Goal: Task Accomplishment & Management: Manage account settings

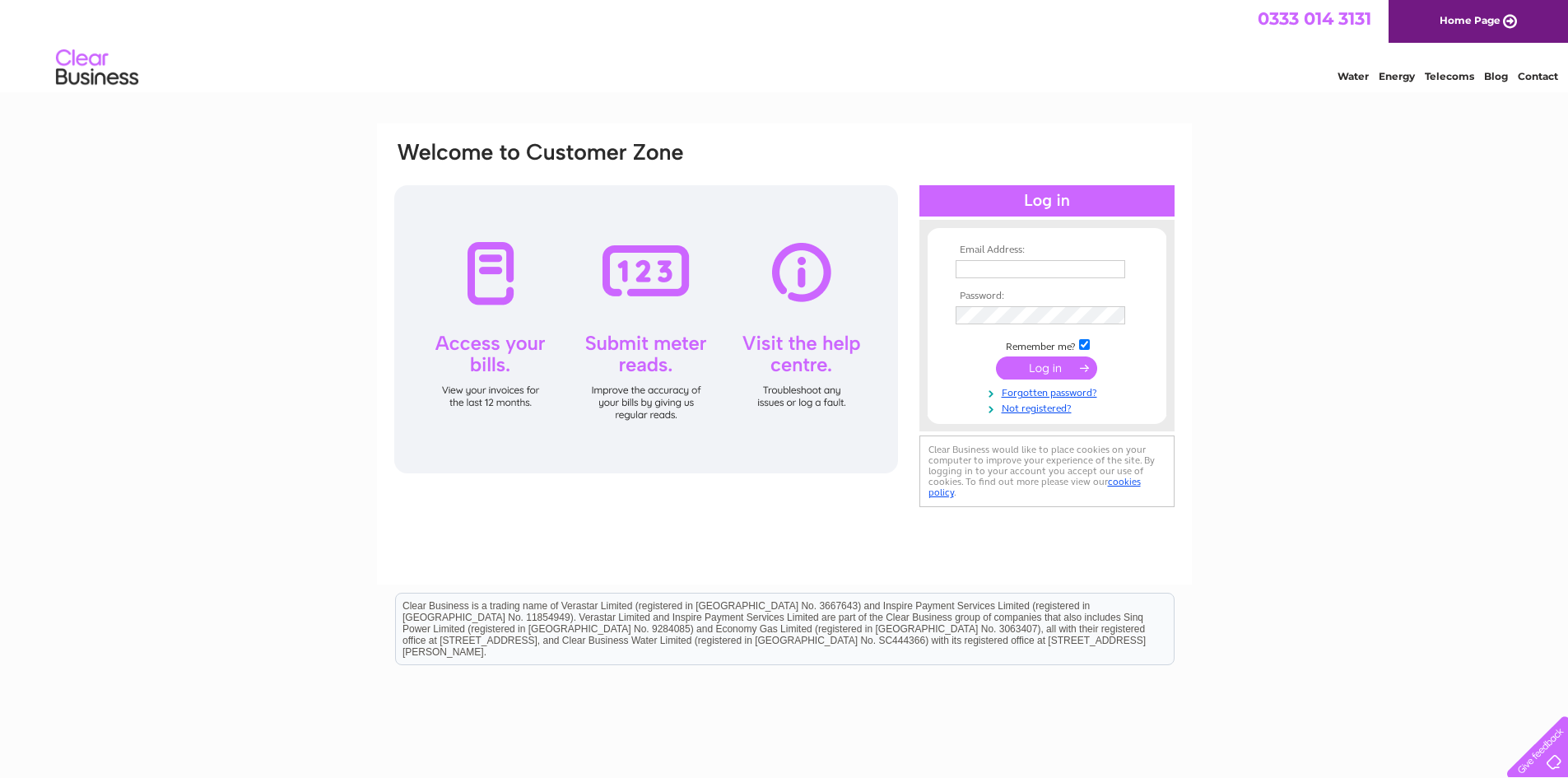
type input "millhousegarage@hotmail.com"
click at [1033, 358] on input "submit" at bounding box center [1046, 369] width 101 height 23
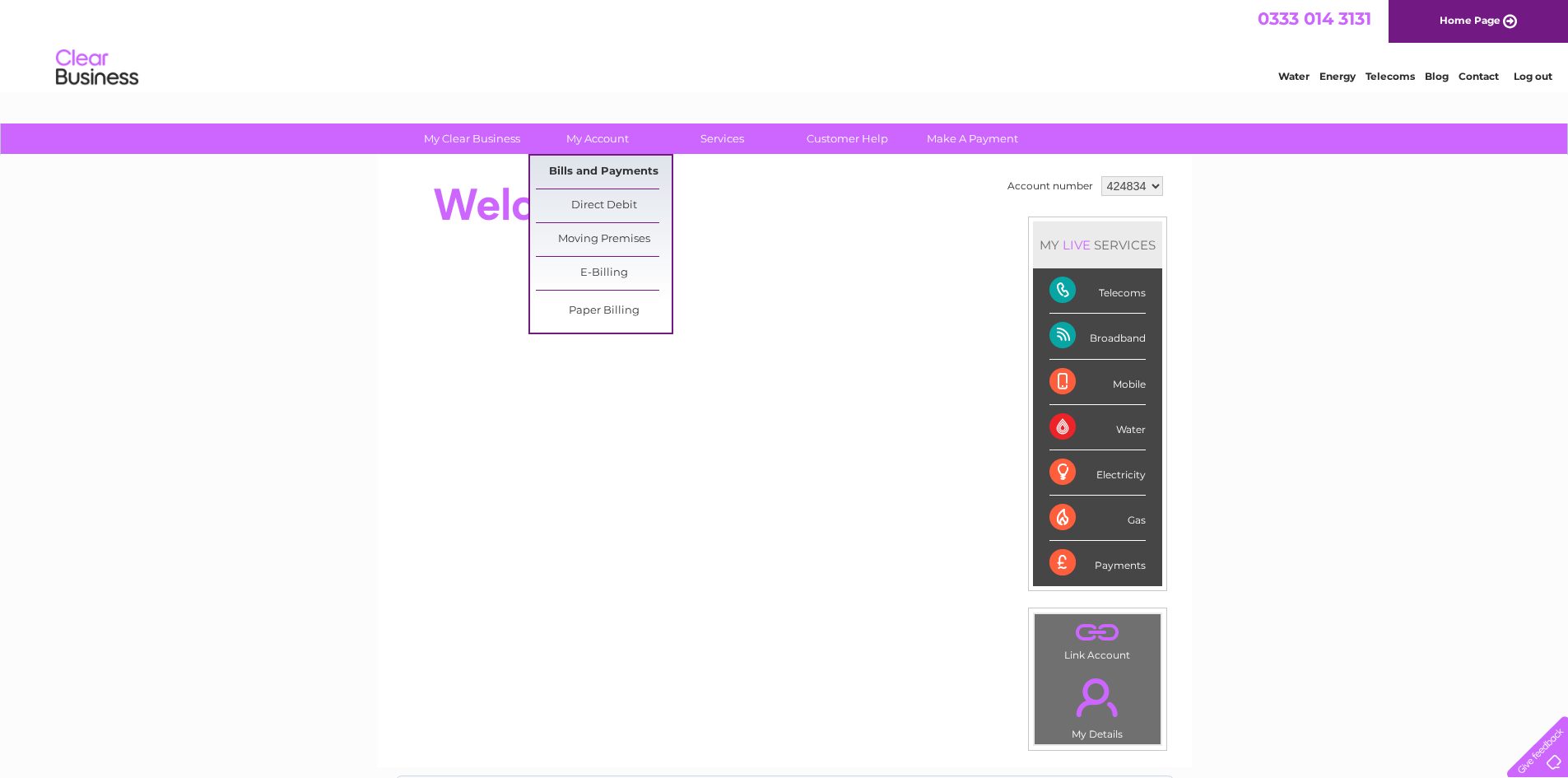
click at [617, 170] on link "Bills and Payments" at bounding box center [603, 171] width 136 height 33
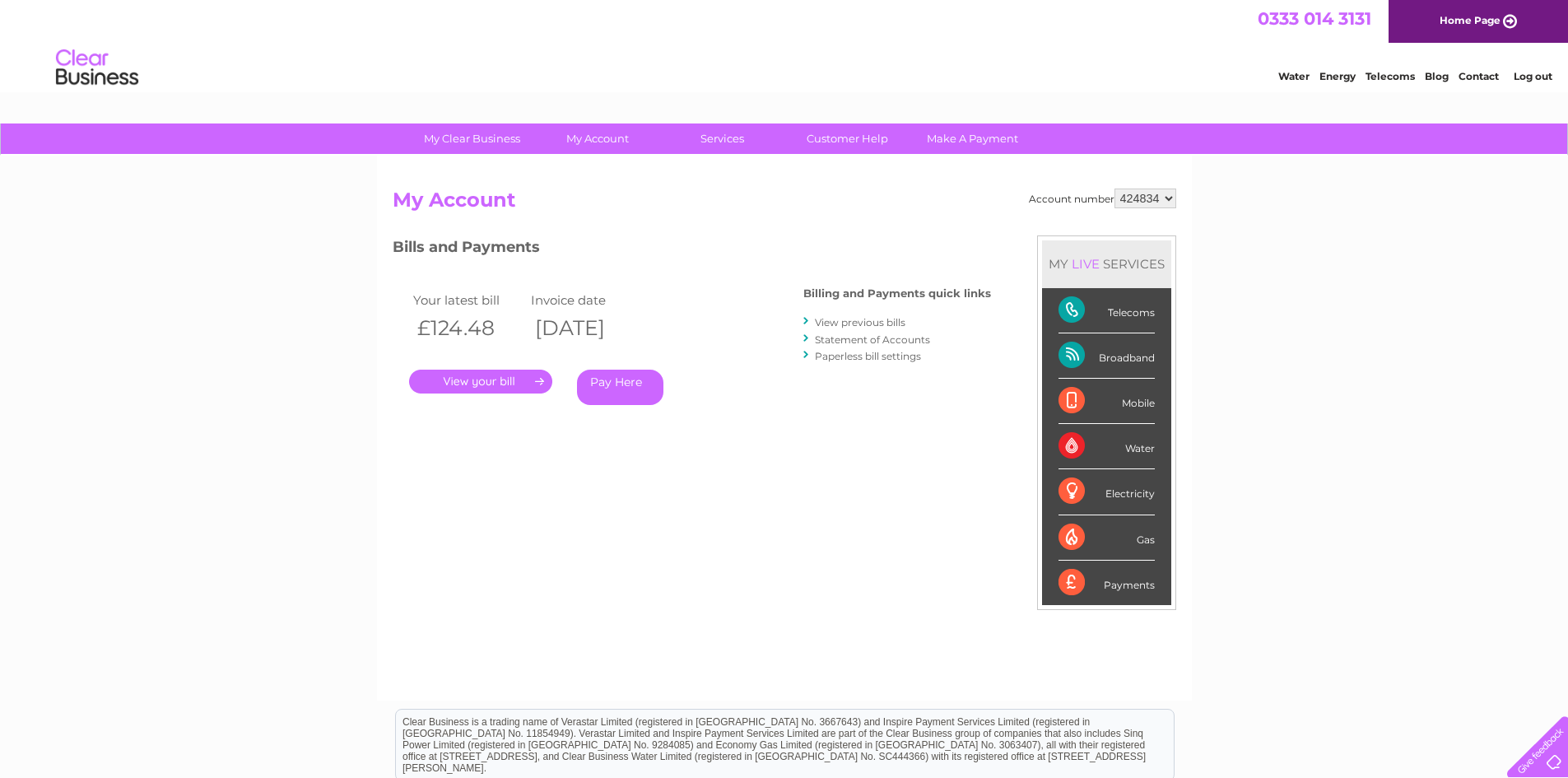
click at [505, 375] on link "." at bounding box center [480, 381] width 143 height 24
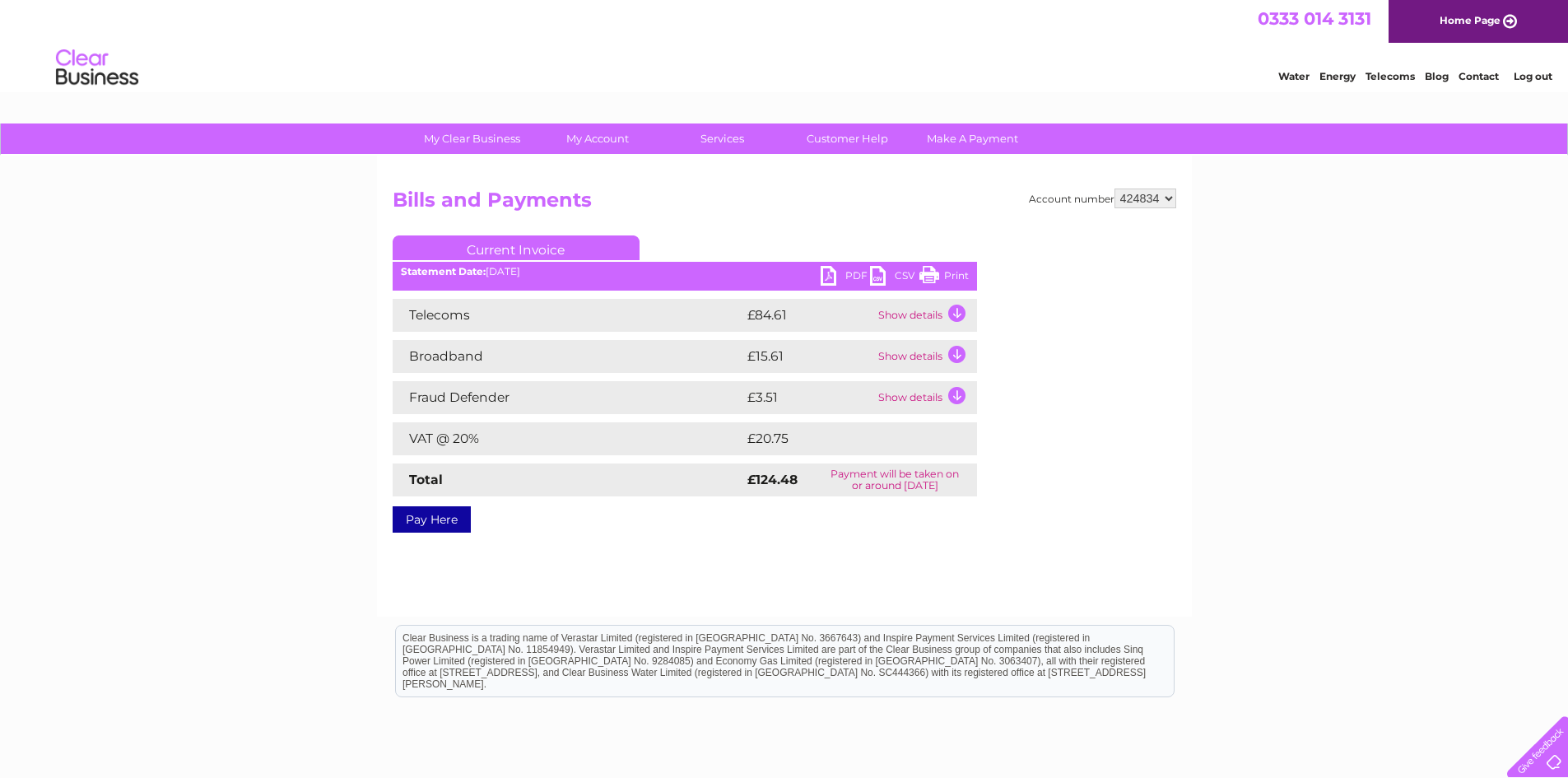
drag, startPoint x: 946, startPoint y: 270, endPoint x: 1204, endPoint y: 48, distance: 340.4
click at [946, 270] on link "Print" at bounding box center [943, 277] width 49 height 24
click at [1520, 77] on link "Log out" at bounding box center [1532, 76] width 38 height 13
